Goal: Information Seeking & Learning: Check status

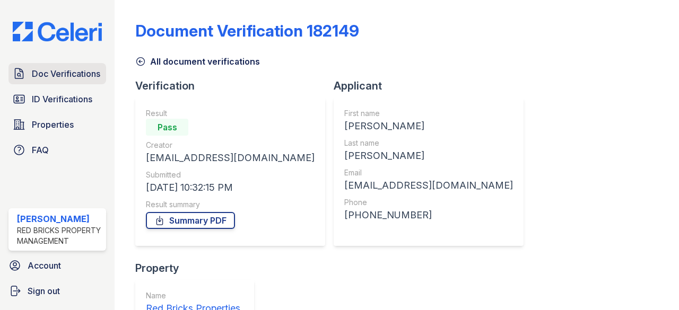
click at [63, 73] on span "Doc Verifications" at bounding box center [66, 73] width 68 height 13
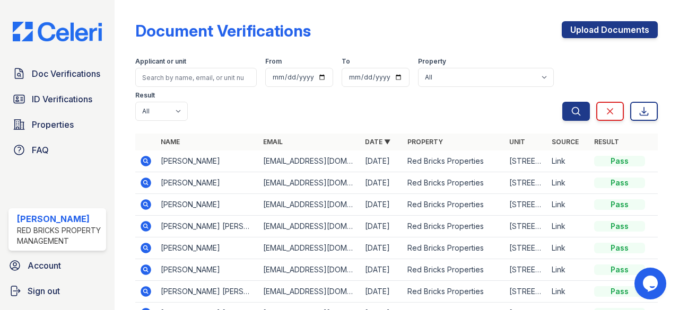
click at [148, 164] on icon at bounding box center [146, 161] width 11 height 11
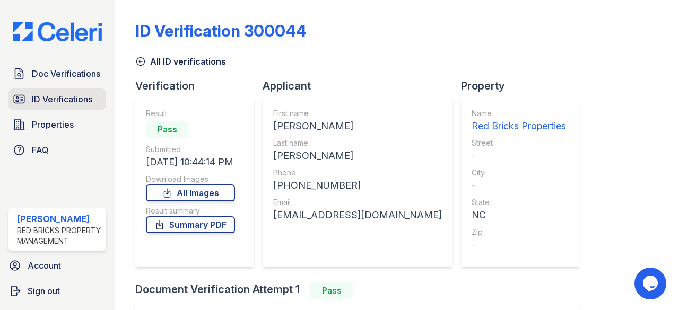
click at [73, 97] on span "ID Verifications" at bounding box center [62, 99] width 60 height 13
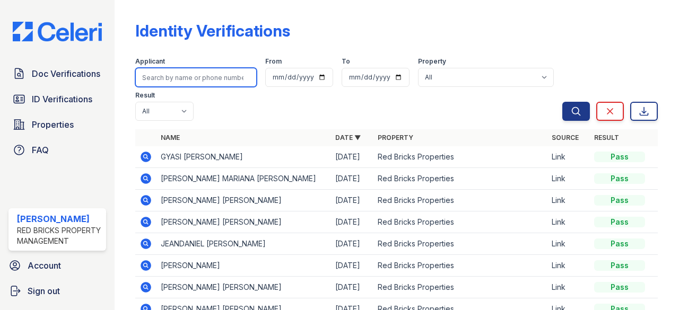
click at [172, 78] on input "search" at bounding box center [196, 77] width 122 height 19
paste input "[PERSON_NAME]"
click at [181, 79] on input "[PERSON_NAME]" at bounding box center [196, 77] width 122 height 19
type input "[PERSON_NAME]"
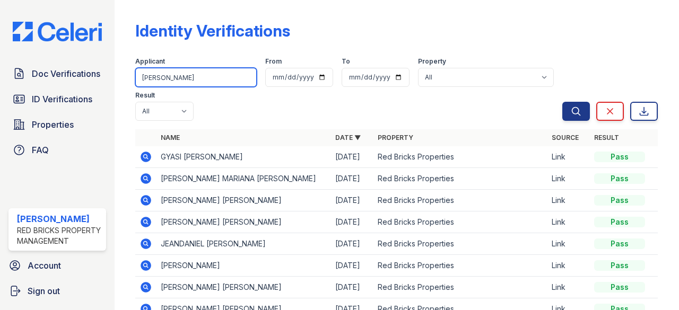
click at [562, 102] on button "Search" at bounding box center [576, 111] width 28 height 19
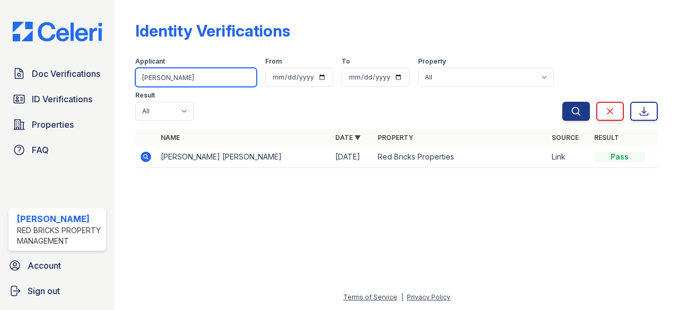
click at [179, 74] on input "[PERSON_NAME]" at bounding box center [196, 77] width 122 height 19
paste input "[PERSON_NAME]"
type input "[PERSON_NAME]"
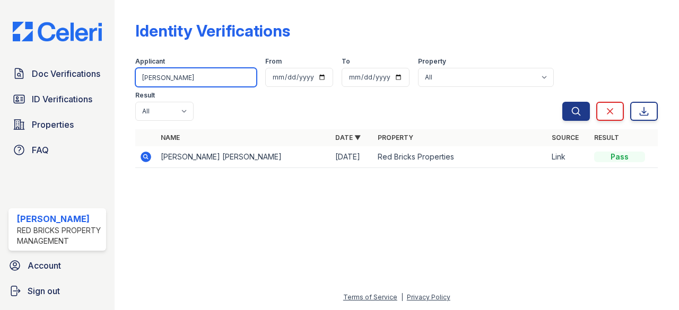
click at [562, 102] on button "Search" at bounding box center [576, 111] width 28 height 19
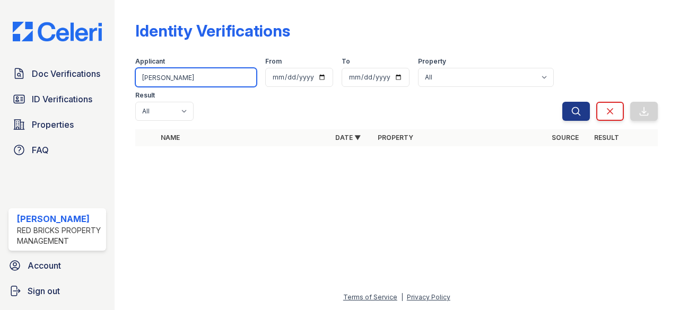
click at [154, 76] on input "[PERSON_NAME]" at bounding box center [196, 77] width 122 height 19
type input "[PERSON_NAME]"
click at [562, 102] on button "Search" at bounding box center [576, 111] width 28 height 19
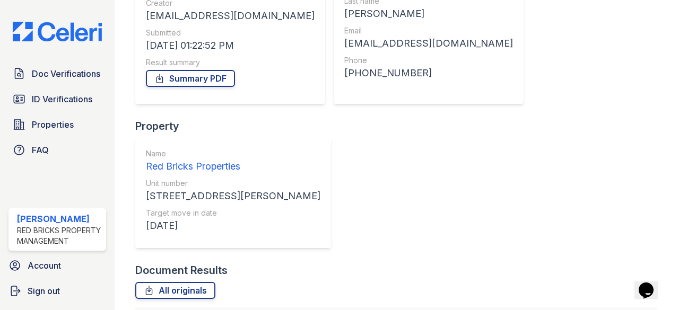
scroll to position [159, 0]
